Goal: Information Seeking & Learning: Understand process/instructions

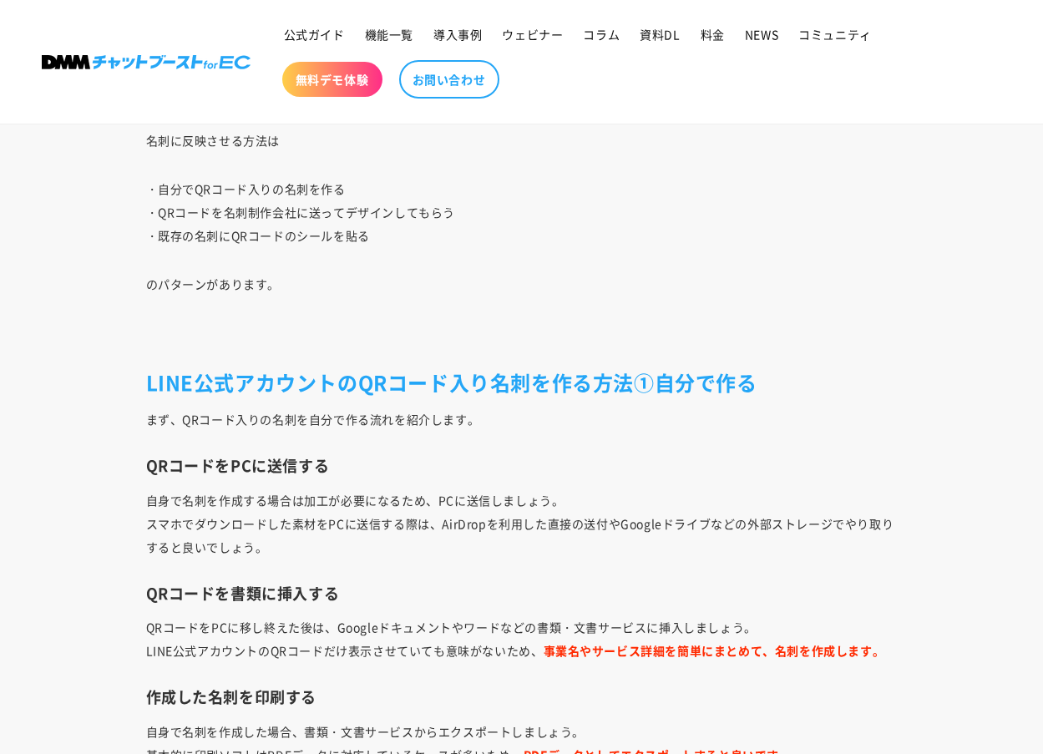
scroll to position [5603, 0]
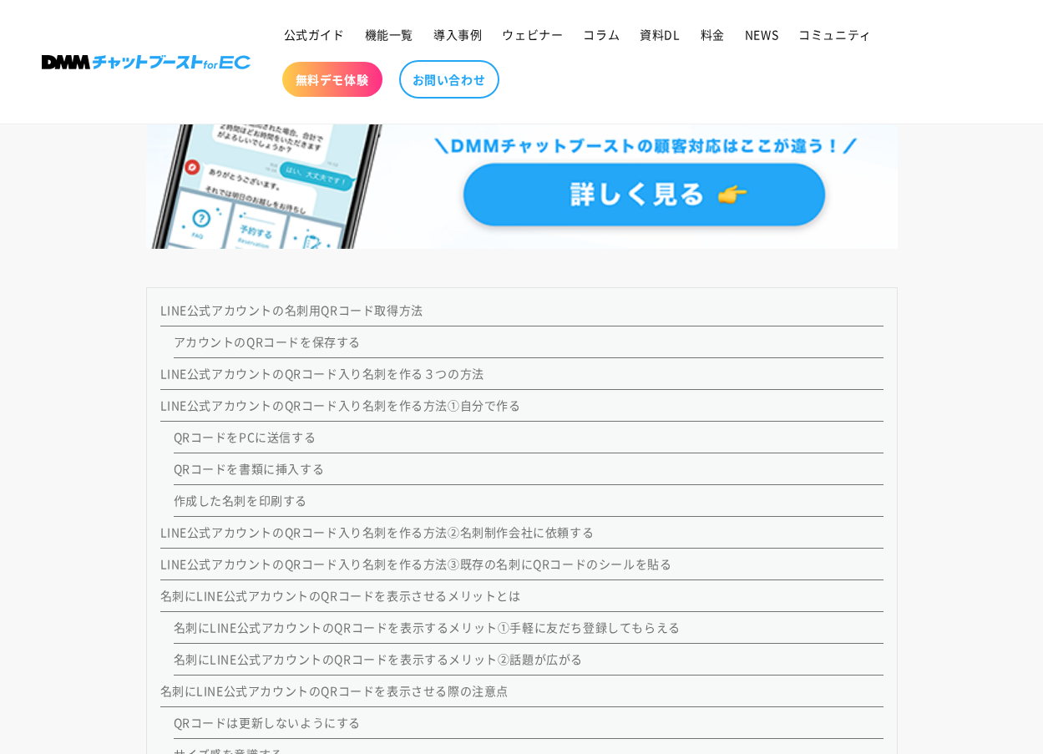
click at [331, 308] on link "LINE公式アカウントの名刺用QRコード取得方法" at bounding box center [291, 309] width 263 height 17
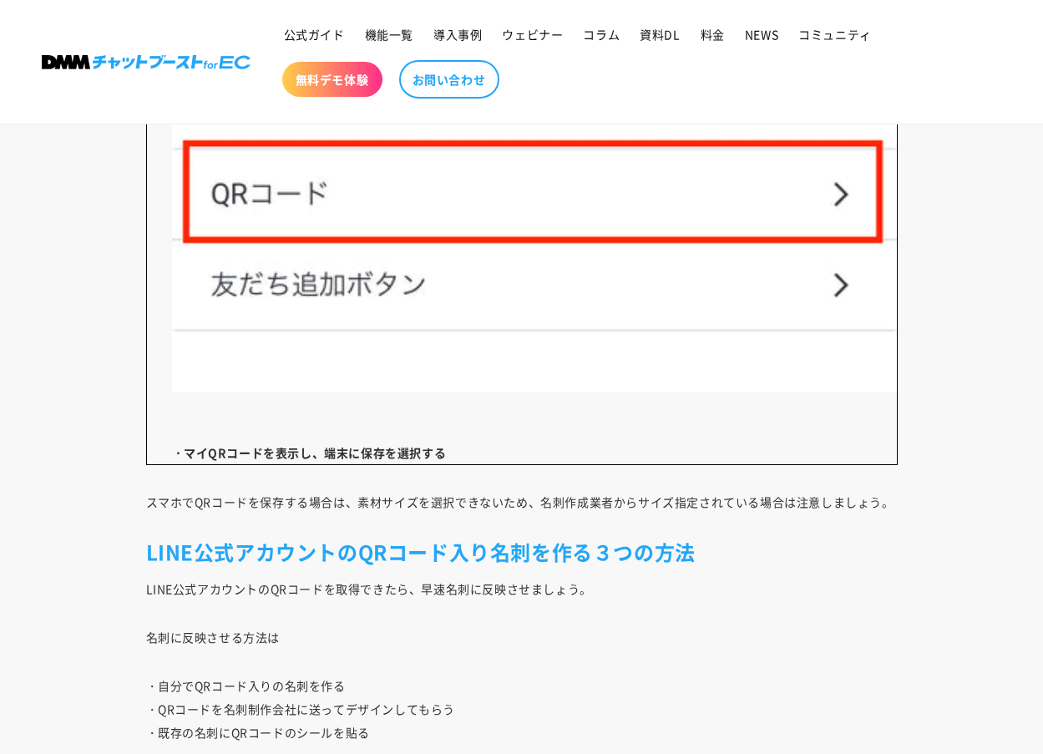
scroll to position [5211, 0]
